Goal: Find specific page/section: Find specific page/section

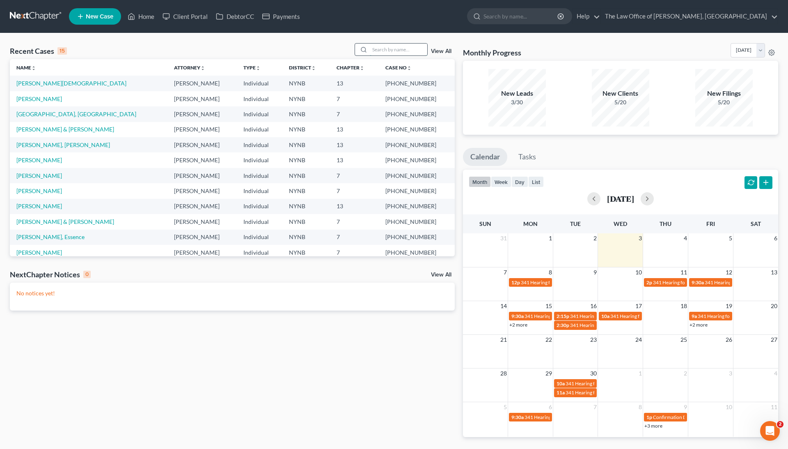
click at [397, 48] on input "search" at bounding box center [398, 50] width 57 height 12
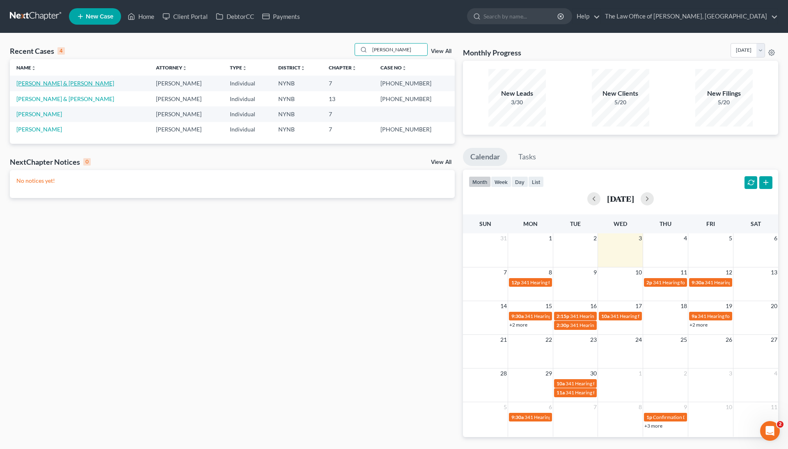
type input "[PERSON_NAME]"
click at [63, 84] on link "[PERSON_NAME] & [PERSON_NAME]" at bounding box center [65, 83] width 98 height 7
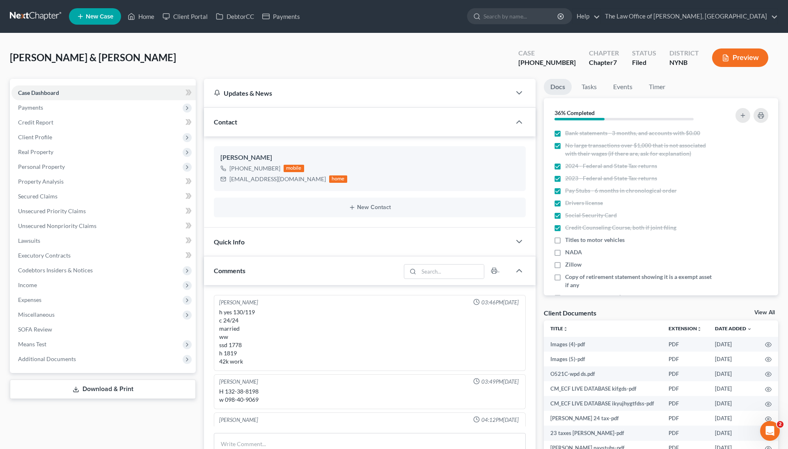
scroll to position [44, 0]
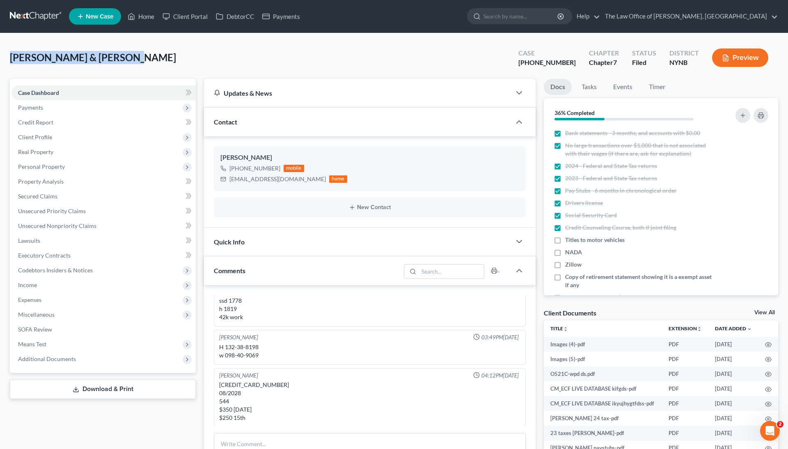
drag, startPoint x: 120, startPoint y: 59, endPoint x: 7, endPoint y: 59, distance: 112.9
click at [7, 60] on div "[PERSON_NAME] & [PERSON_NAME] Upgraded Case [PHONE_NUMBER] Chapter Chapter 7 St…" at bounding box center [394, 374] width 788 height 682
copy span "[PERSON_NAME] & [PERSON_NAME]"
click at [135, 20] on icon at bounding box center [131, 16] width 7 height 10
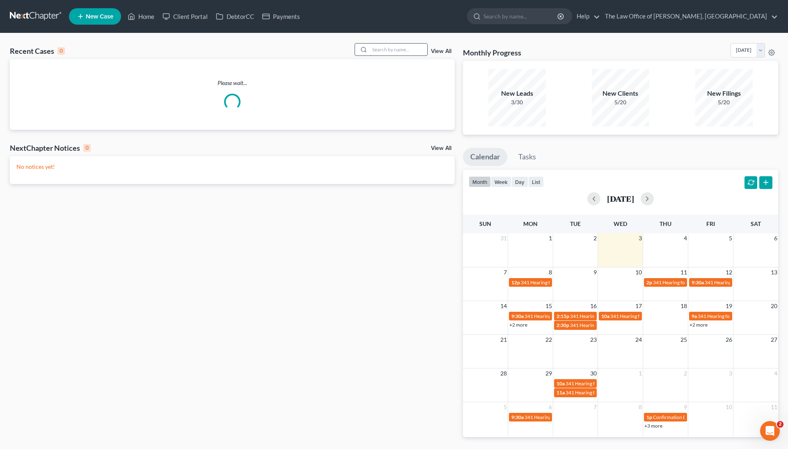
click at [393, 51] on input "search" at bounding box center [398, 50] width 57 height 12
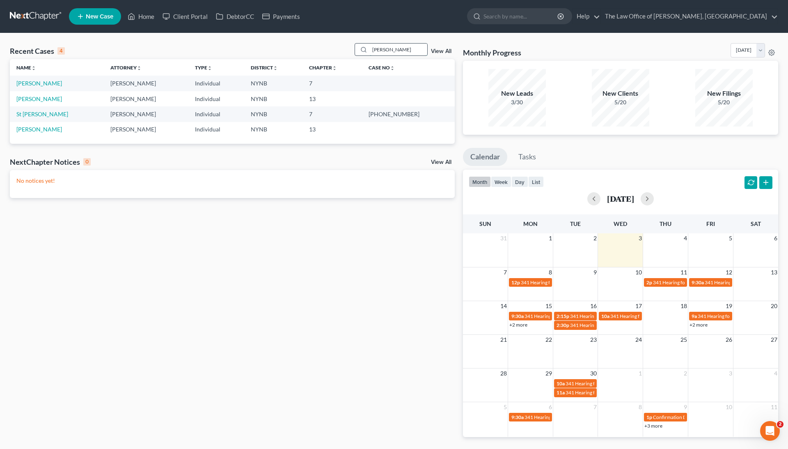
type input "[PERSON_NAME]"
drag, startPoint x: 393, startPoint y: 51, endPoint x: 37, endPoint y: 84, distance: 357.5
click at [37, 84] on link "[PERSON_NAME]" at bounding box center [39, 83] width 46 height 7
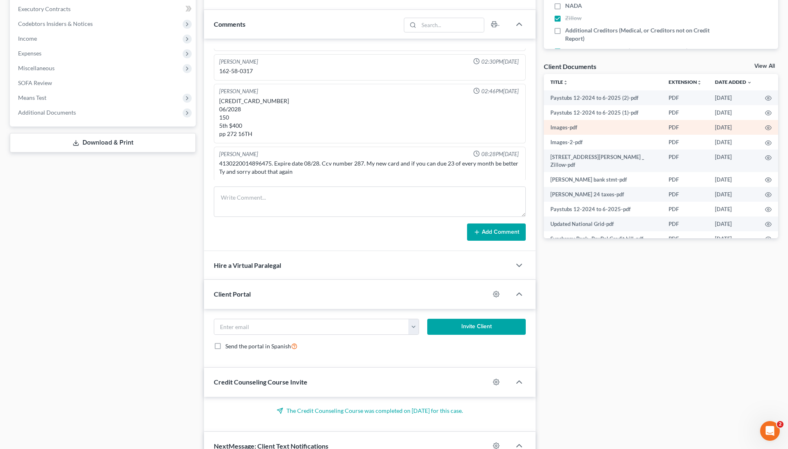
scroll to position [246, 0]
click at [766, 125] on icon "button" at bounding box center [768, 127] width 7 height 7
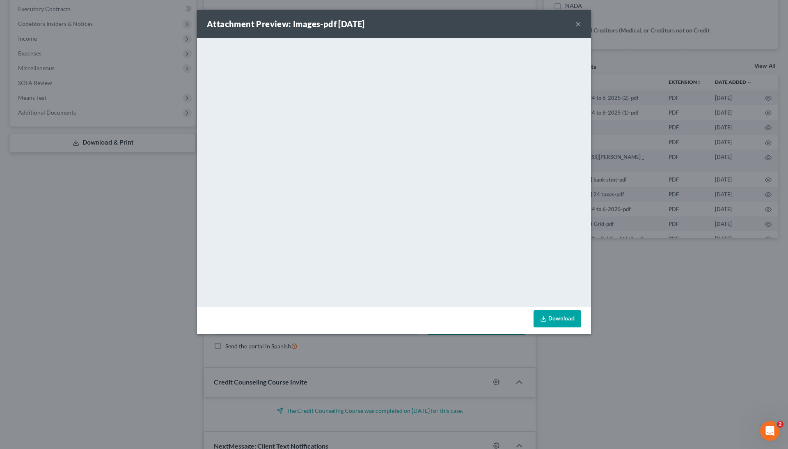
click at [725, 139] on div "Attachment Preview: Images-pdf [DATE] × <object ng-attr-data='[URL][DOMAIN_NAME…" at bounding box center [394, 224] width 788 height 449
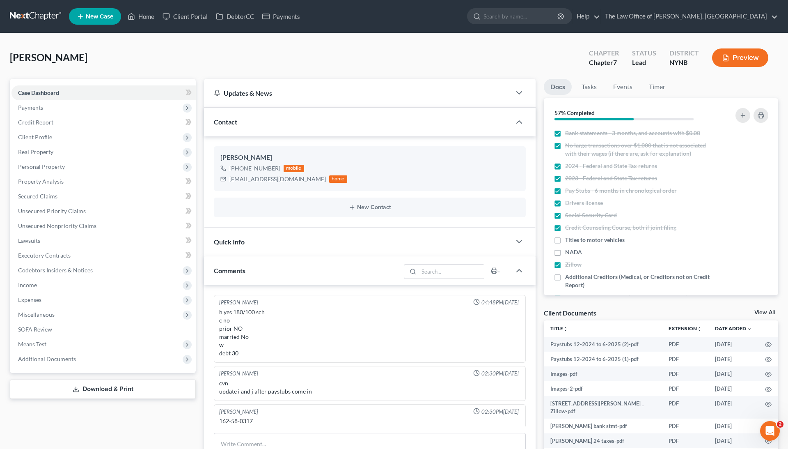
scroll to position [0, 0]
click at [150, 14] on link "Home" at bounding box center [141, 16] width 35 height 15
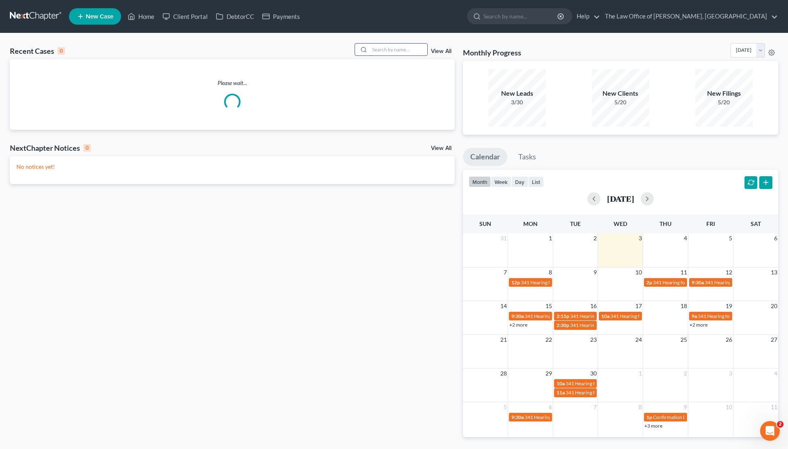
click at [381, 52] on input "search" at bounding box center [398, 50] width 57 height 12
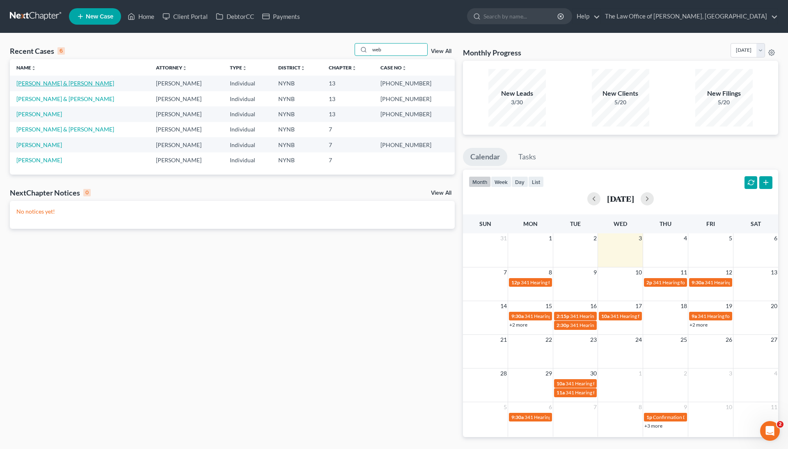
type input "web"
click at [54, 85] on link "[PERSON_NAME] & [PERSON_NAME]" at bounding box center [65, 83] width 98 height 7
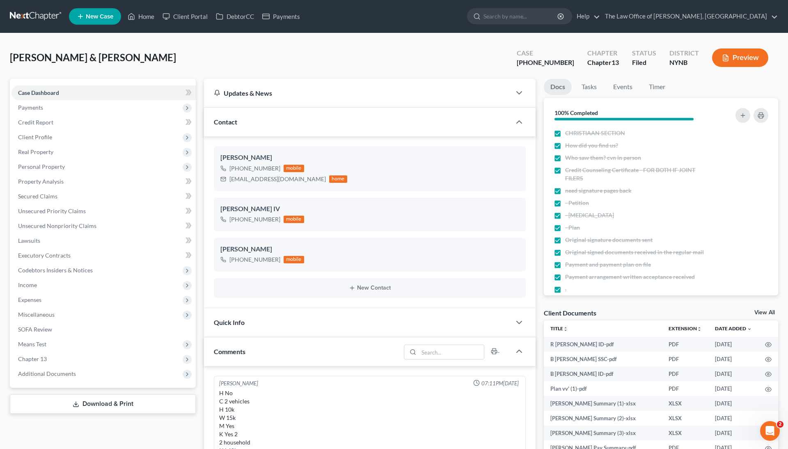
scroll to position [107, 0]
click at [143, 18] on link "Home" at bounding box center [141, 16] width 35 height 15
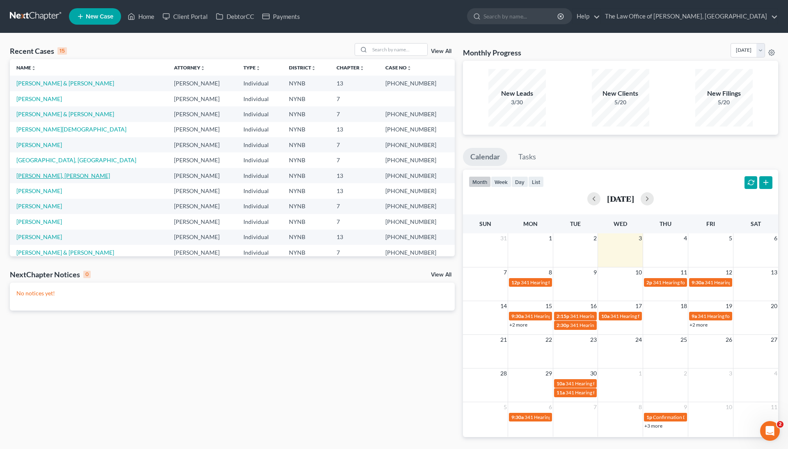
click at [45, 176] on link "[PERSON_NAME], [PERSON_NAME]" at bounding box center [63, 175] width 94 height 7
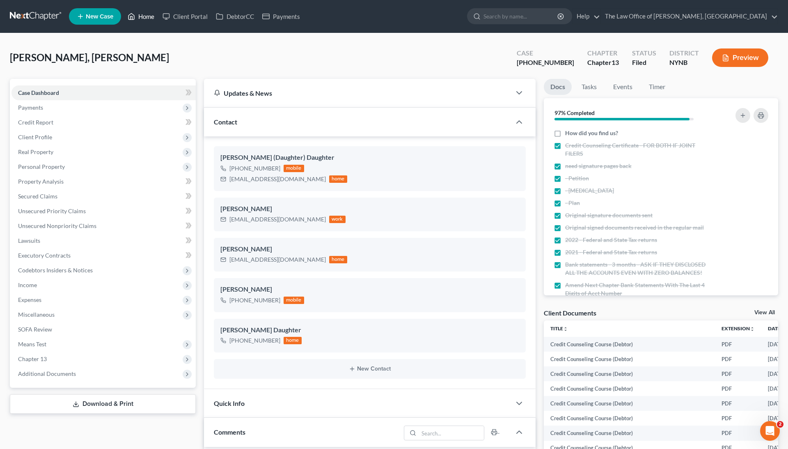
click at [142, 10] on link "Home" at bounding box center [141, 16] width 35 height 15
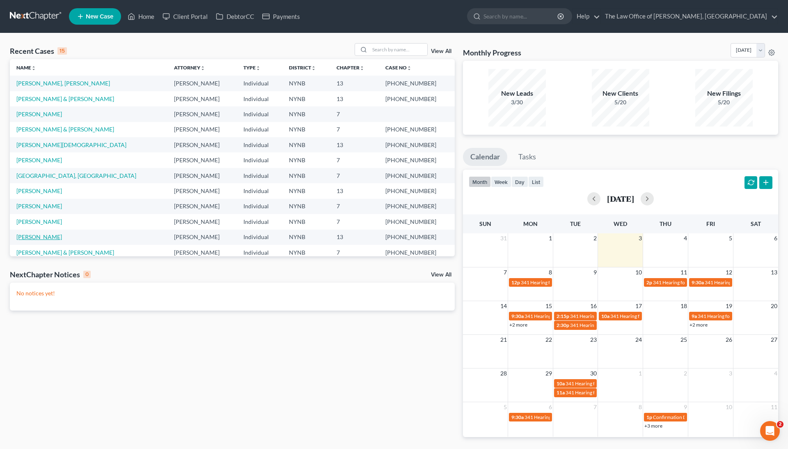
click at [42, 237] on link "[PERSON_NAME]" at bounding box center [39, 236] width 46 height 7
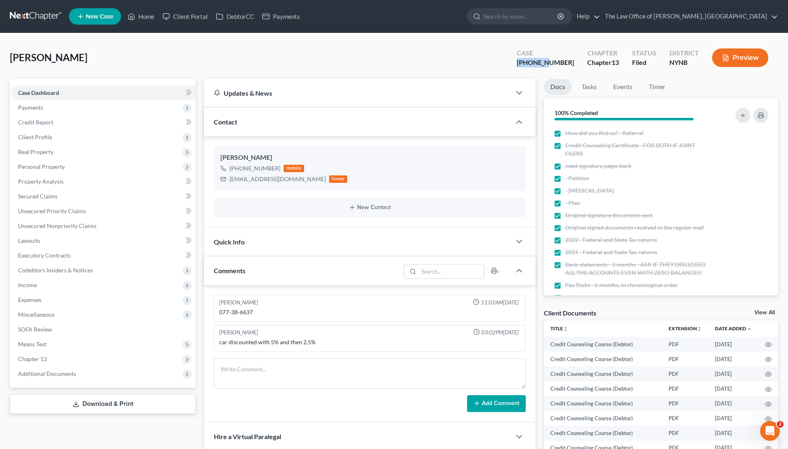
drag, startPoint x: 567, startPoint y: 62, endPoint x: 509, endPoint y: 63, distance: 57.9
click at [509, 63] on div "[PERSON_NAME] Upgraded Case [PHONE_NUMBER] Chapter Chapter 13 Status Filed Dist…" at bounding box center [394, 61] width 769 height 36
copy div "23-10634"
